Goal: Navigation & Orientation: Find specific page/section

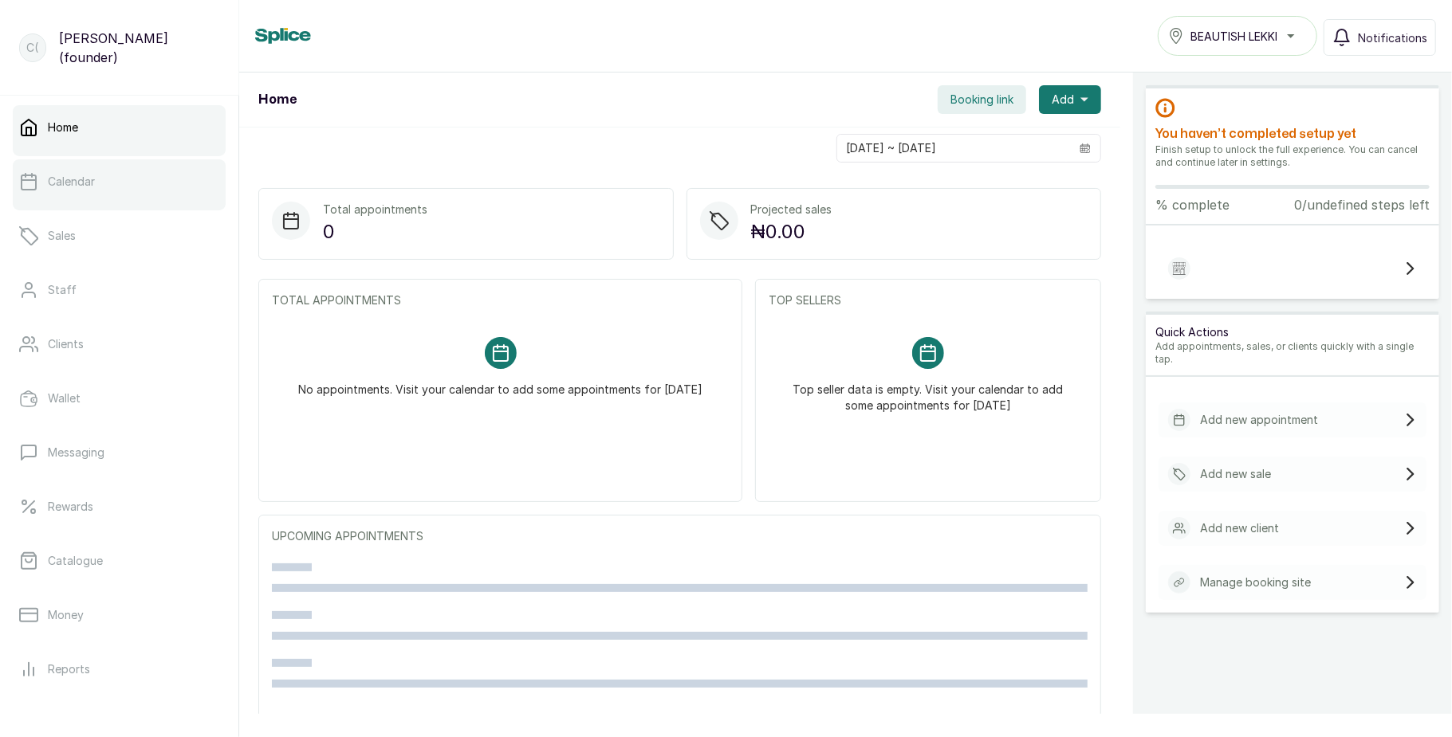
click at [70, 179] on p "Calendar" at bounding box center [71, 182] width 47 height 16
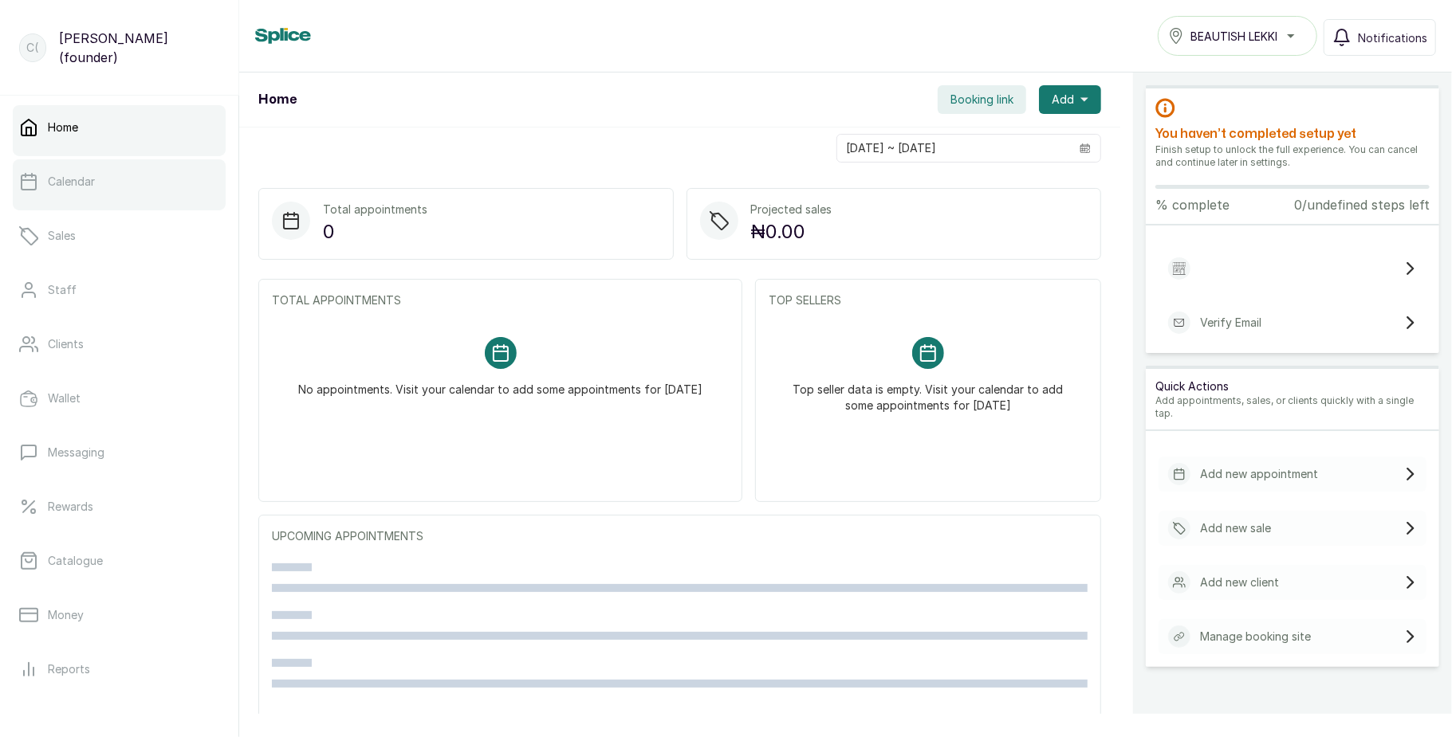
click at [135, 191] on link "Calendar" at bounding box center [119, 181] width 213 height 45
